Goal: Information Seeking & Learning: Learn about a topic

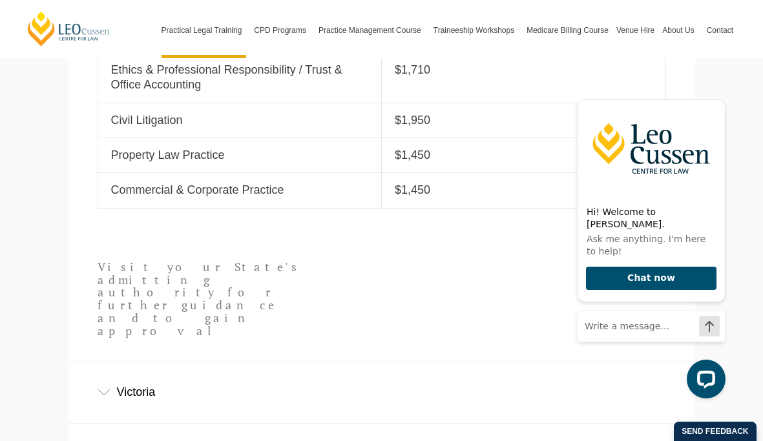
scroll to position [667, 0]
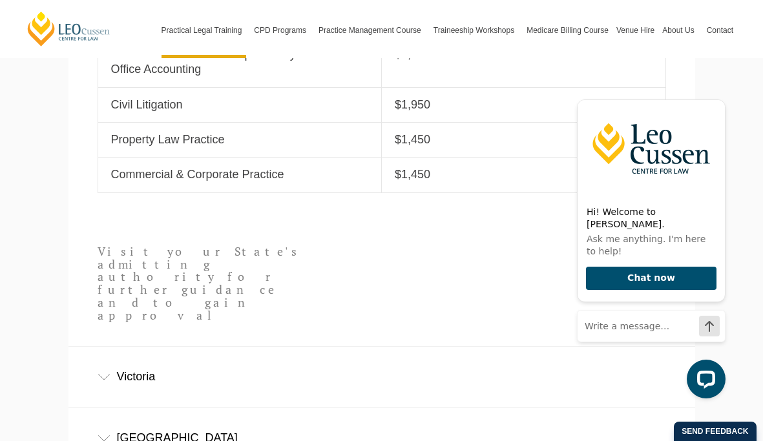
click at [138, 347] on div "Victoria" at bounding box center [381, 377] width 627 height 60
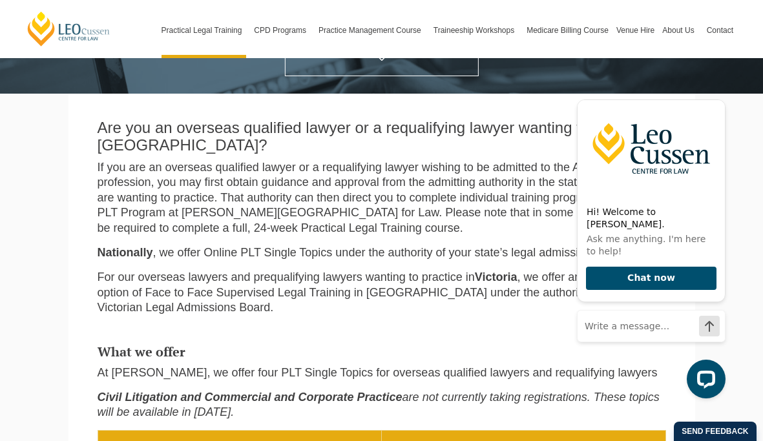
scroll to position [234, 0]
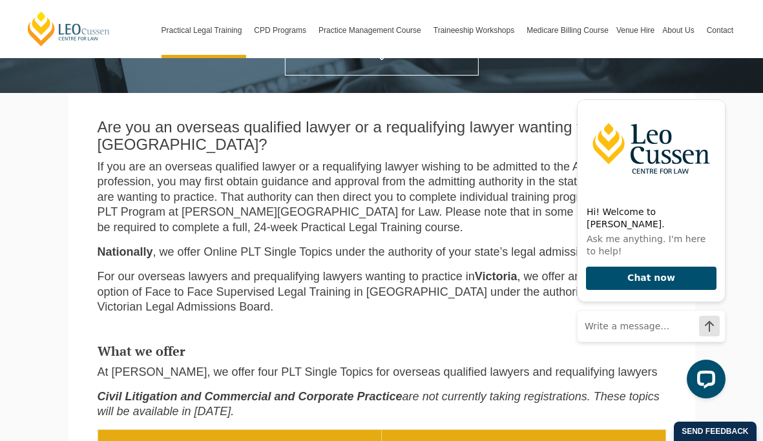
click at [175, 286] on p "For our overseas lawyers and prequalifying lawyers wanting to practice in Victo…" at bounding box center [382, 291] width 569 height 45
click at [716, 97] on icon "Hide greeting" at bounding box center [718, 89] width 16 height 16
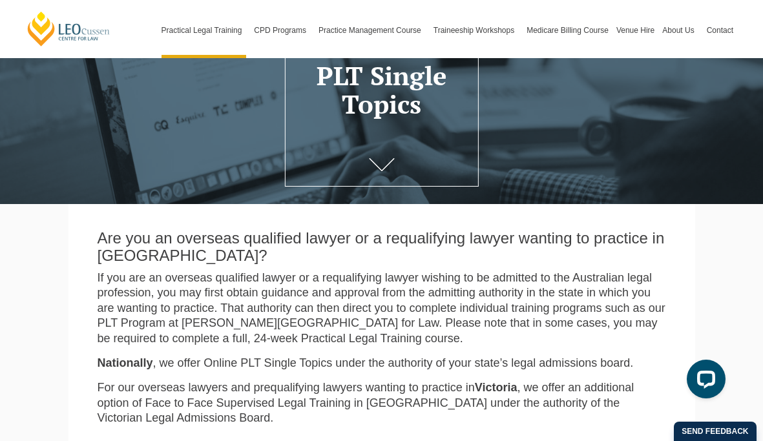
scroll to position [99, 0]
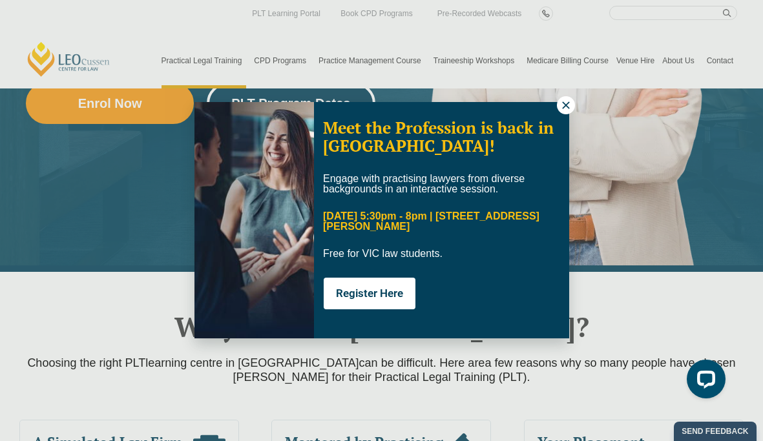
click at [275, 113] on img at bounding box center [254, 220] width 120 height 236
click at [571, 105] on icon at bounding box center [566, 105] width 12 height 12
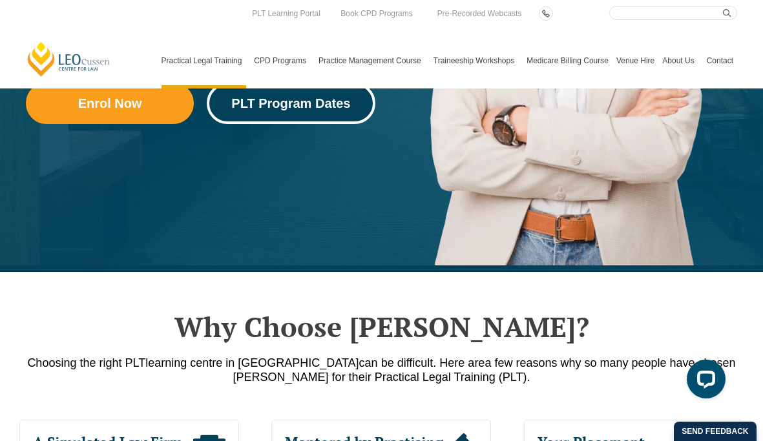
click at [325, 105] on span "PLT Program Dates" at bounding box center [290, 103] width 119 height 13
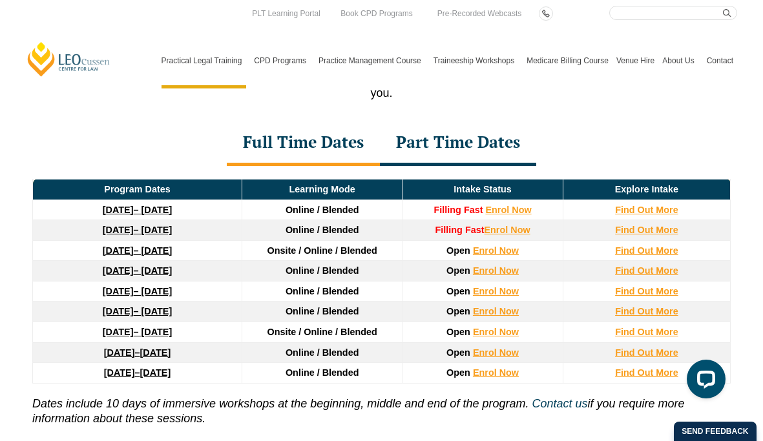
scroll to position [1722, 0]
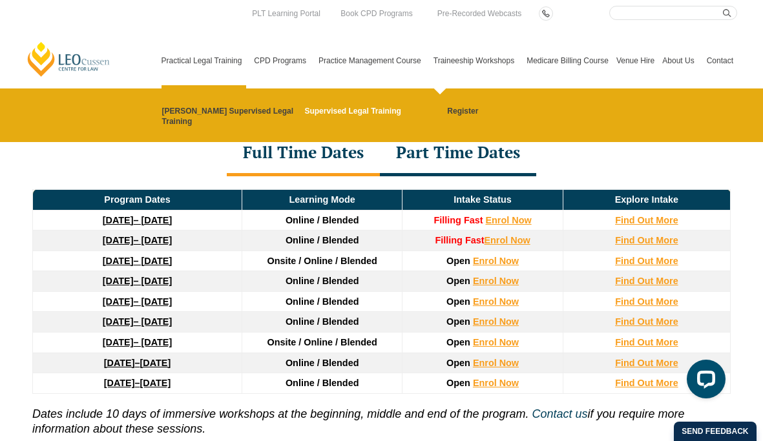
click at [367, 114] on link "Supervised Legal Training" at bounding box center [371, 111] width 134 height 10
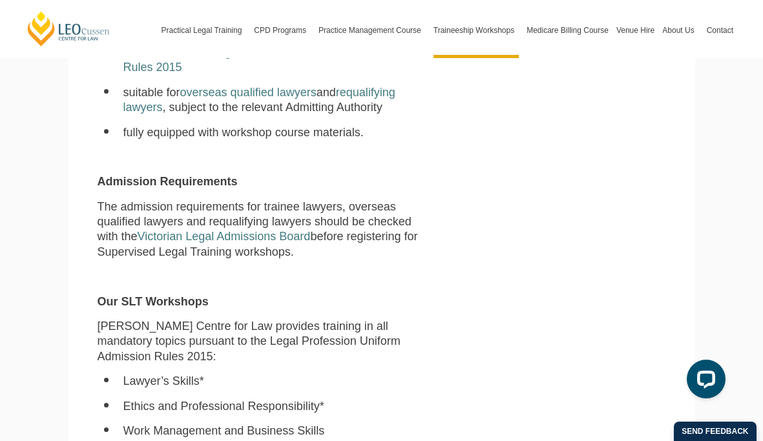
scroll to position [725, 0]
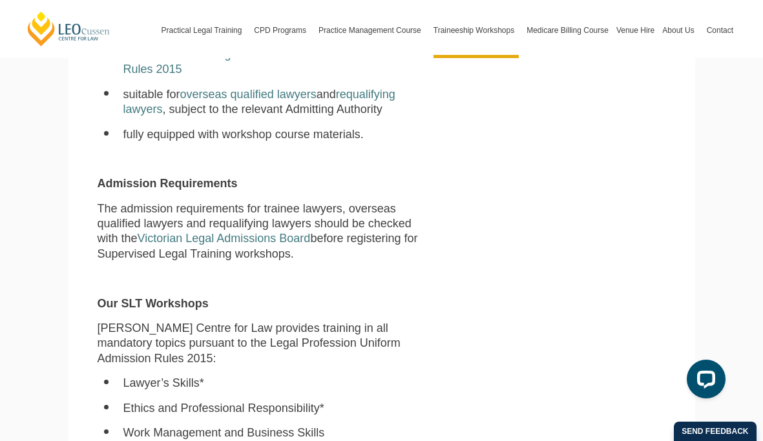
drag, startPoint x: 226, startPoint y: 227, endPoint x: 107, endPoint y: 186, distance: 126.3
click at [107, 202] on p "The admission requirements for trainee lawyers, overseas qualified lawyers and …" at bounding box center [260, 232] width 324 height 61
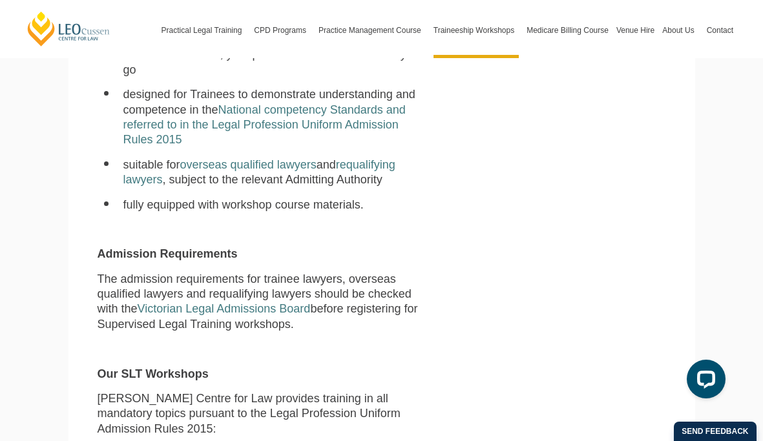
click at [154, 187] on div "[PERSON_NAME] Centre for Law has an enviable record in helping firms and legal …" at bounding box center [259, 405] width 343 height 1206
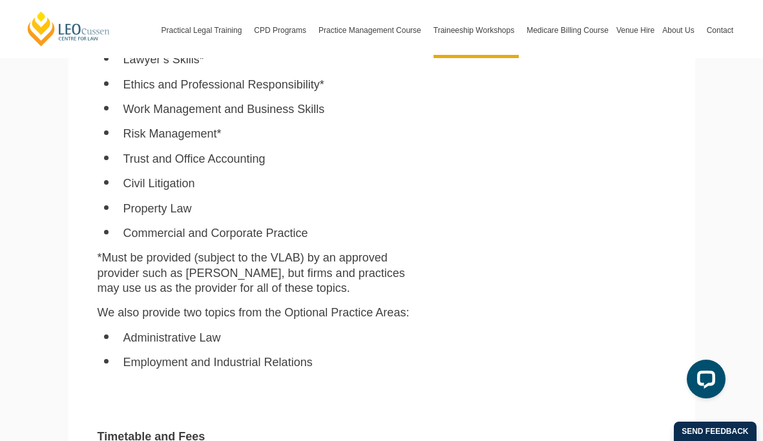
scroll to position [1393, 0]
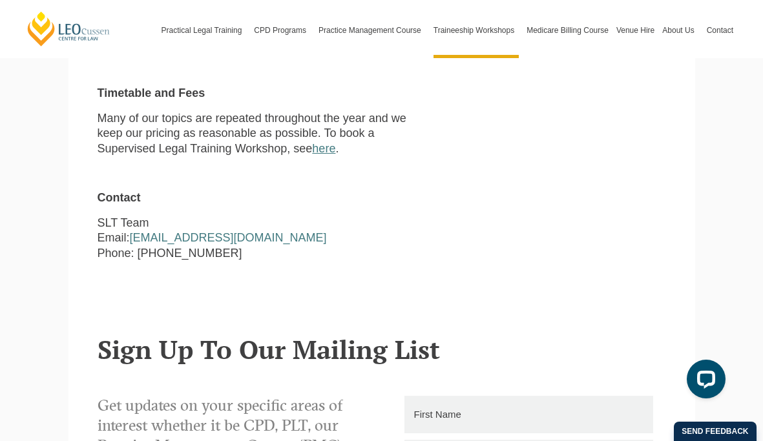
click at [312, 142] on link "here" at bounding box center [323, 148] width 23 height 13
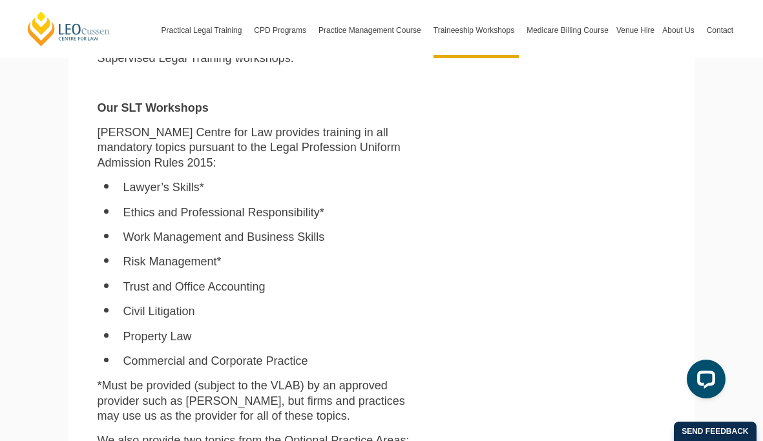
scroll to position [917, 0]
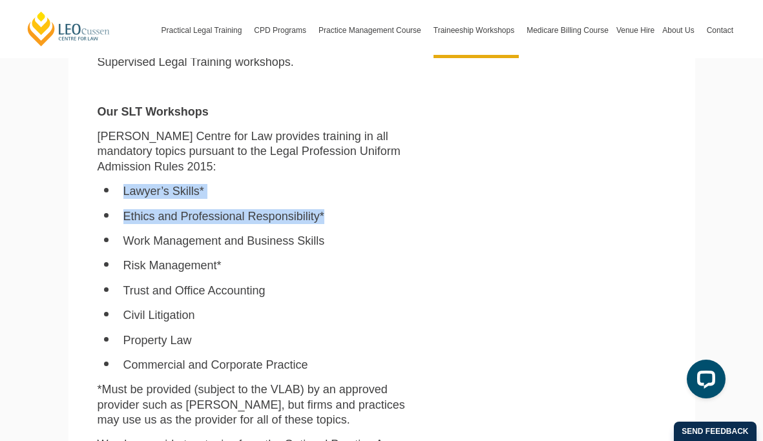
drag, startPoint x: 158, startPoint y: 146, endPoint x: 311, endPoint y: 183, distance: 157.5
click at [311, 183] on div "Leo Cussen Centre for Law has an enviable record in helping firms and legal pra…" at bounding box center [259, 143] width 343 height 1206
click at [309, 209] on li "Ethics and Professional Responsibility*" at bounding box center [272, 216] width 298 height 15
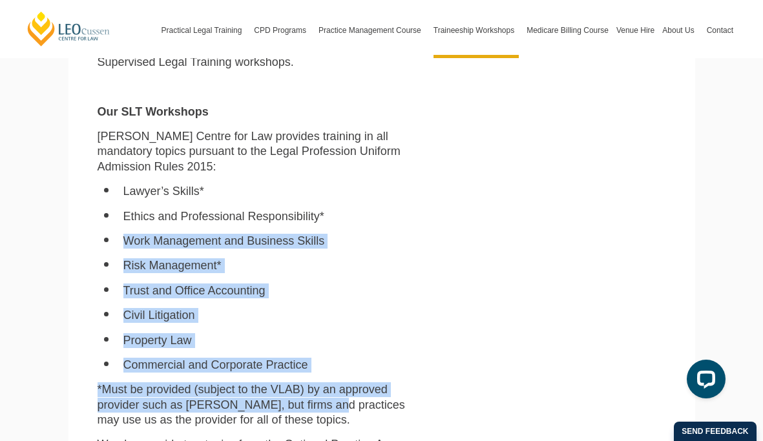
drag, startPoint x: 320, startPoint y: 189, endPoint x: 273, endPoint y: 377, distance: 193.7
click at [273, 377] on div "Leo Cussen Centre for Law has an enviable record in helping firms and legal pra…" at bounding box center [259, 143] width 343 height 1206
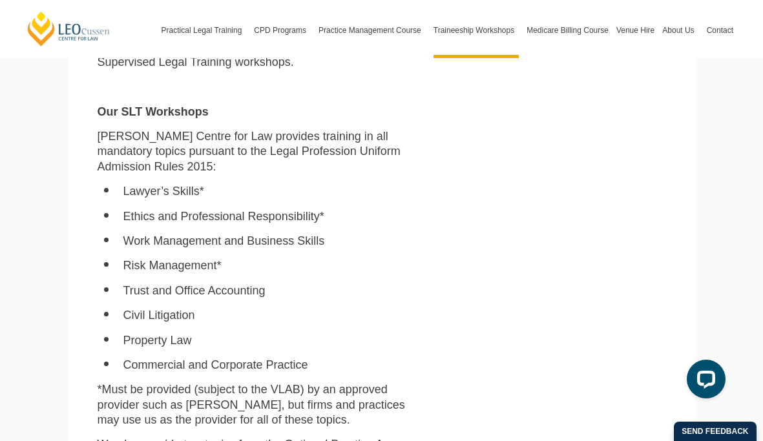
click at [262, 396] on p "*Must be provided (subject to the VLAB) by an approved provider such as Leo Cus…" at bounding box center [260, 404] width 324 height 45
click at [242, 394] on p "*Must be provided (subject to the VLAB) by an approved provider such as Leo Cus…" at bounding box center [260, 404] width 324 height 45
click at [247, 393] on p "*Must be provided (subject to the VLAB) by an approved provider such as Leo Cus…" at bounding box center [260, 404] width 324 height 45
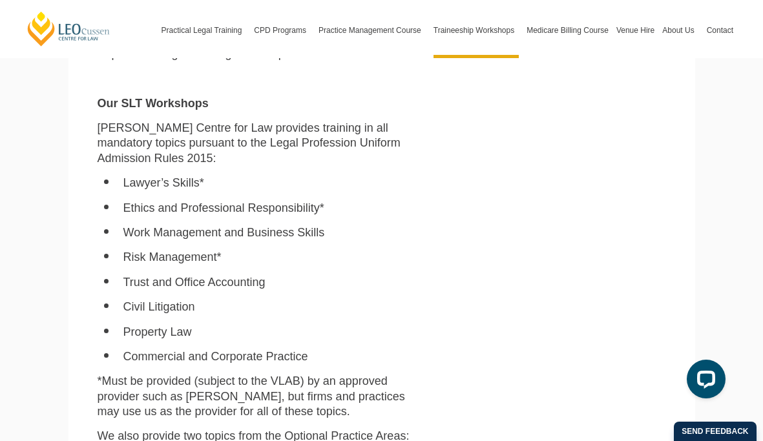
scroll to position [917, 0]
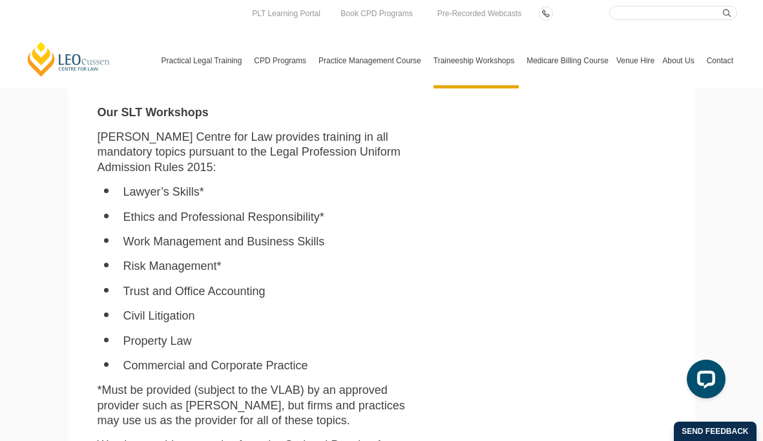
click at [730, 36] on link "Contact" at bounding box center [720, 61] width 34 height 56
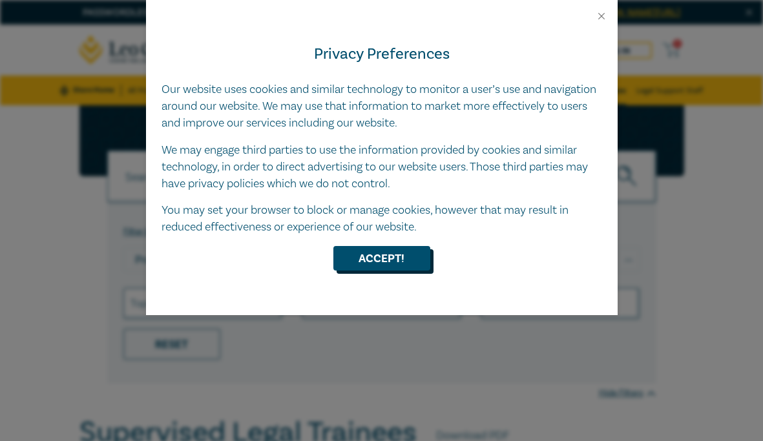
click at [397, 252] on button "Accept!" at bounding box center [381, 258] width 97 height 25
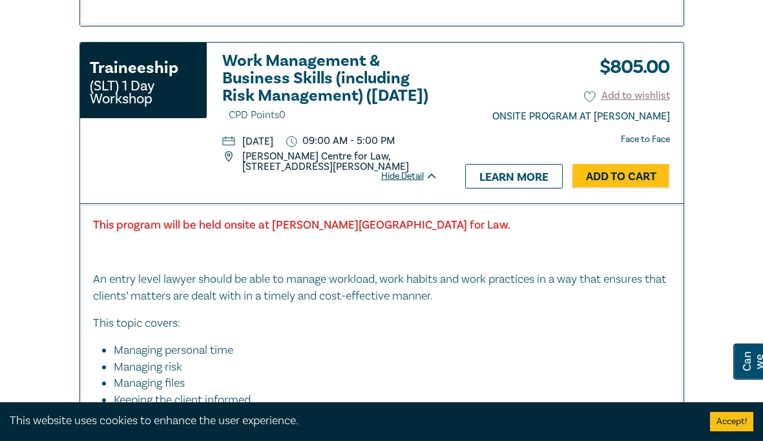
scroll to position [3204, 0]
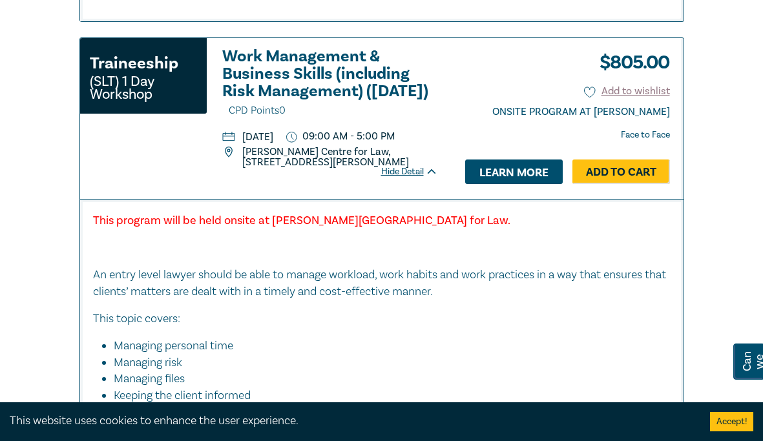
click at [477, 184] on link "Learn more" at bounding box center [514, 172] width 98 height 25
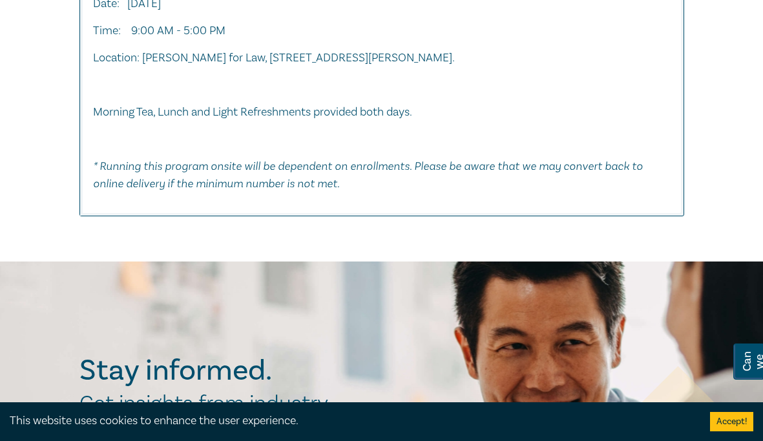
scroll to position [3683, 0]
click at [301, 191] on em "* Running this program onsite will be dependent on enrollments. Please be aware…" at bounding box center [368, 175] width 550 height 31
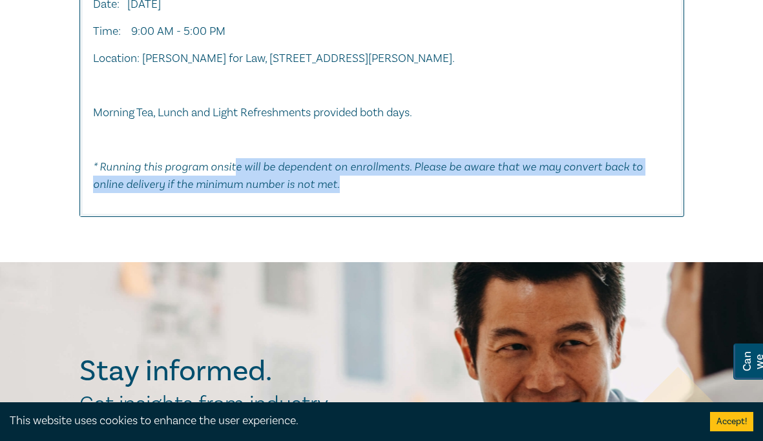
drag, startPoint x: 311, startPoint y: 270, endPoint x: 233, endPoint y: 254, distance: 79.2
click at [233, 193] on p "* Running this program onsite will be dependent on enrollments. Please be aware…" at bounding box center [382, 175] width 578 height 35
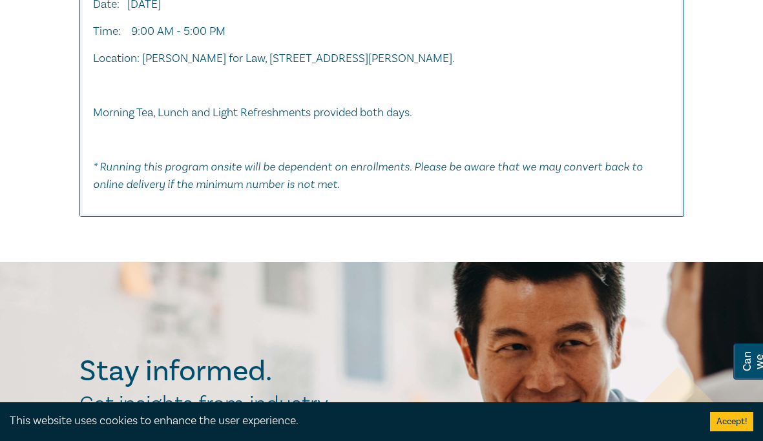
click at [195, 121] on p "Morning Tea, Lunch and Light Refreshments provided both days." at bounding box center [382, 113] width 578 height 17
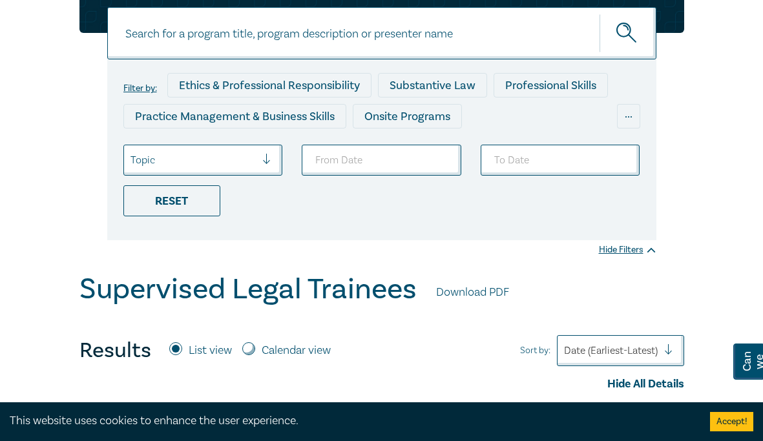
scroll to position [0, 0]
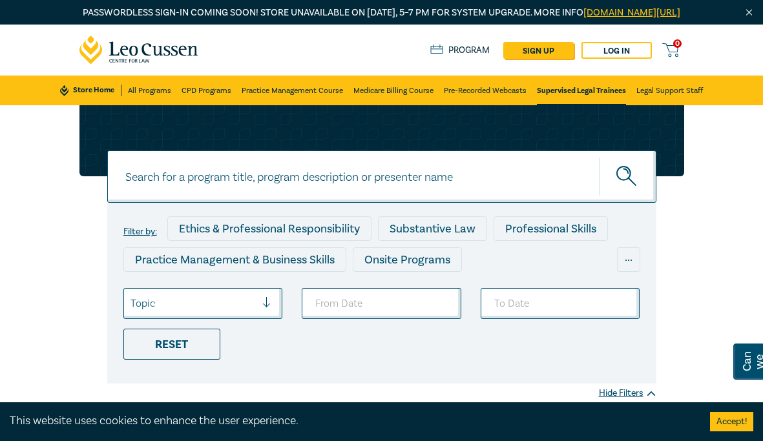
click at [293, 241] on div "Ethics & Professional Responsibility" at bounding box center [269, 228] width 204 height 25
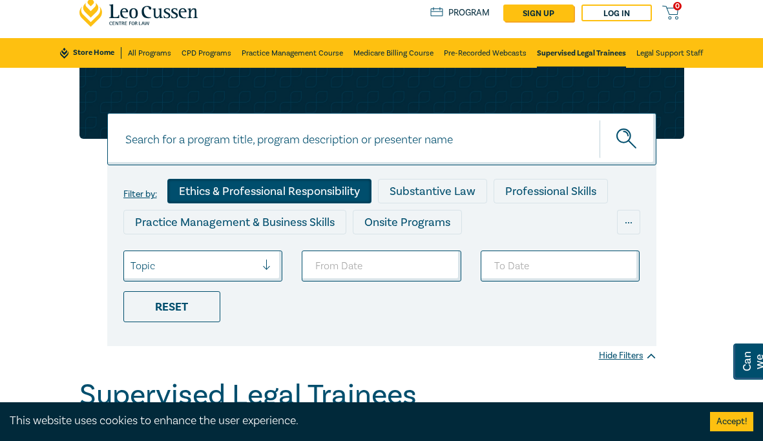
scroll to position [45, 0]
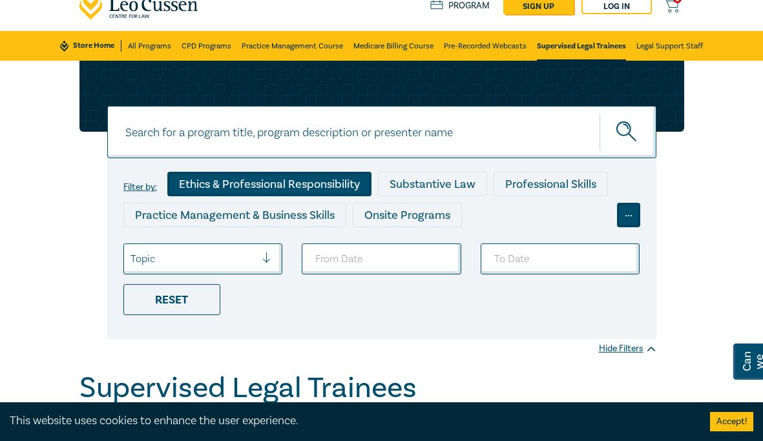
click at [625, 227] on div "..." at bounding box center [628, 215] width 23 height 25
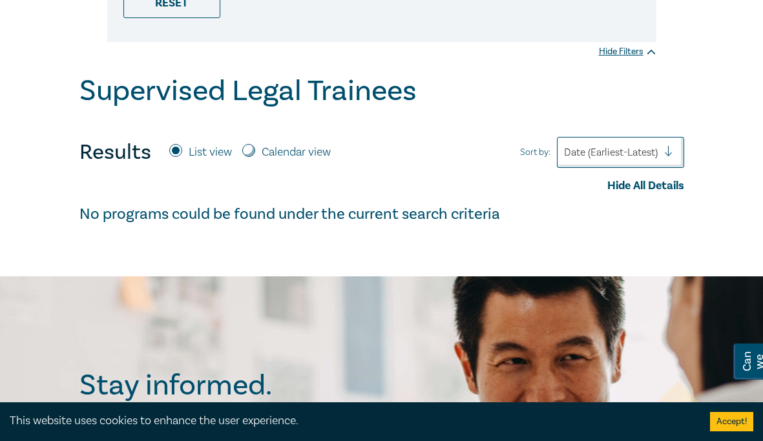
scroll to position [712, 0]
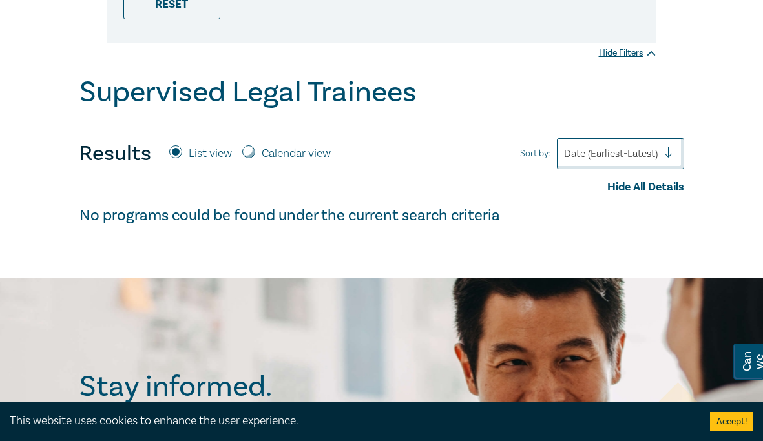
click at [251, 158] on input "Calendar view" at bounding box center [248, 151] width 13 height 13
radio input "true"
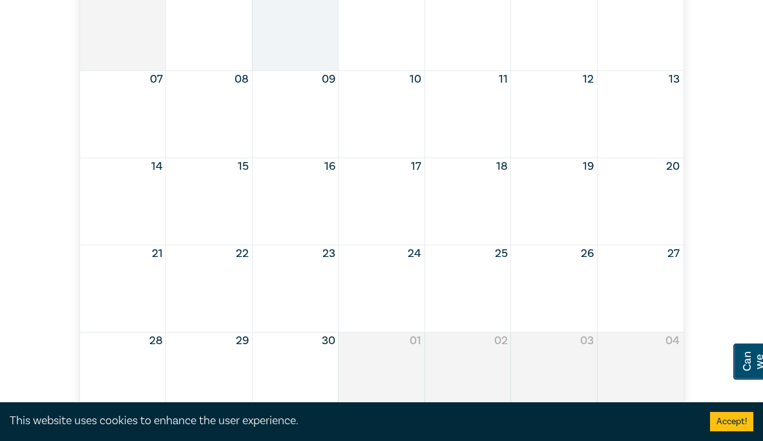
scroll to position [843, 0]
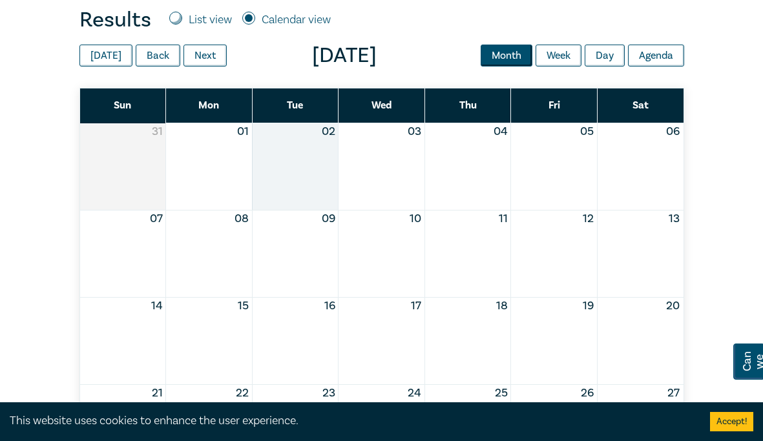
click at [175, 25] on input "List view" at bounding box center [175, 18] width 13 height 13
radio input "true"
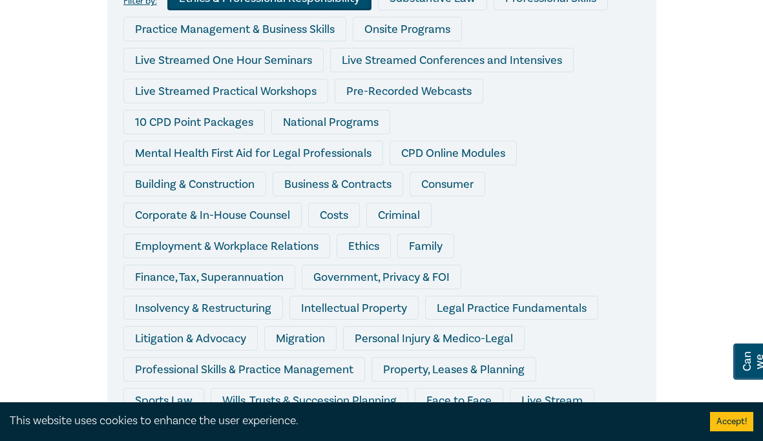
scroll to position [0, 0]
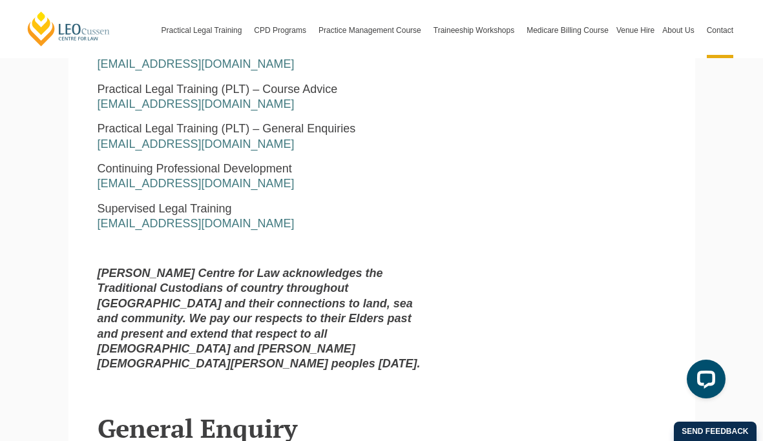
scroll to position [744, 0]
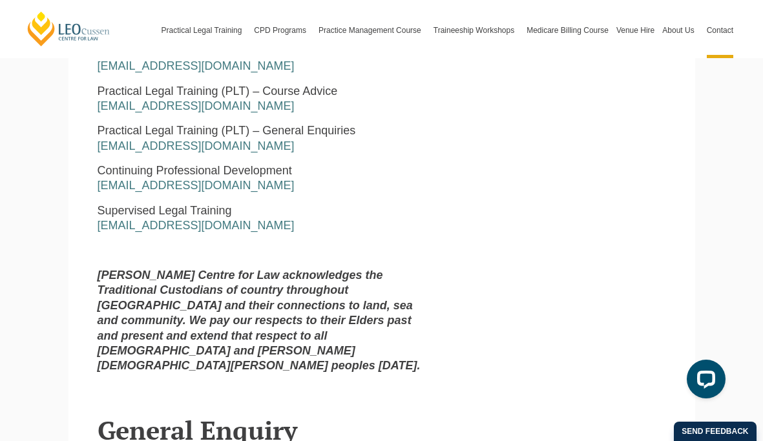
click at [269, 242] on div "[PERSON_NAME] Centre for Law [STREET_ADDRESS][PERSON_NAME] Business Hours: [DAT…" at bounding box center [259, 101] width 343 height 564
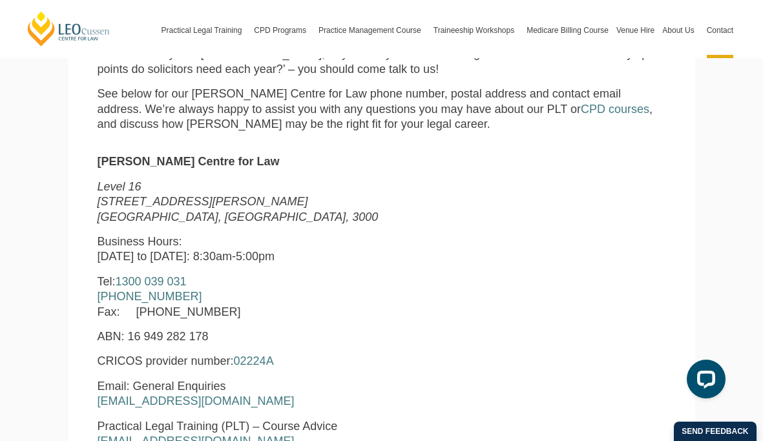
scroll to position [406, 0]
